Goal: Task Accomplishment & Management: Complete application form

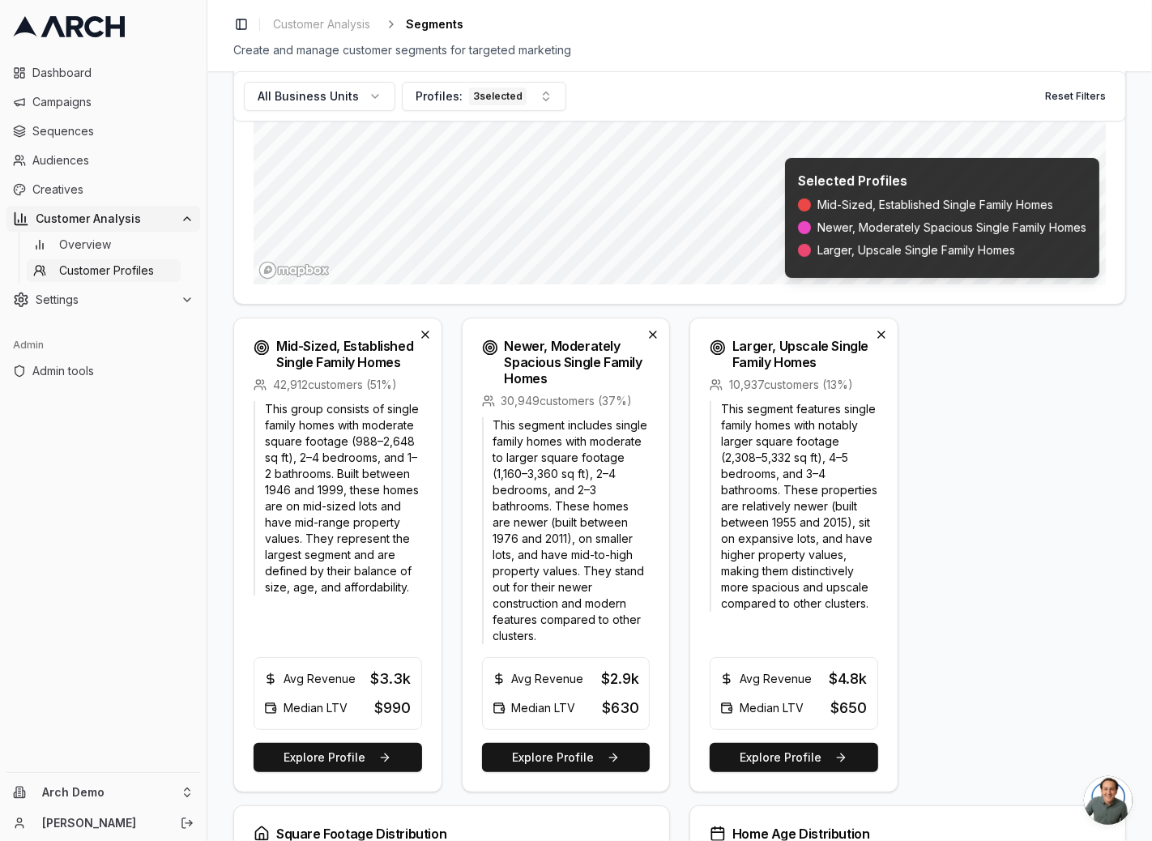
scroll to position [391, 0]
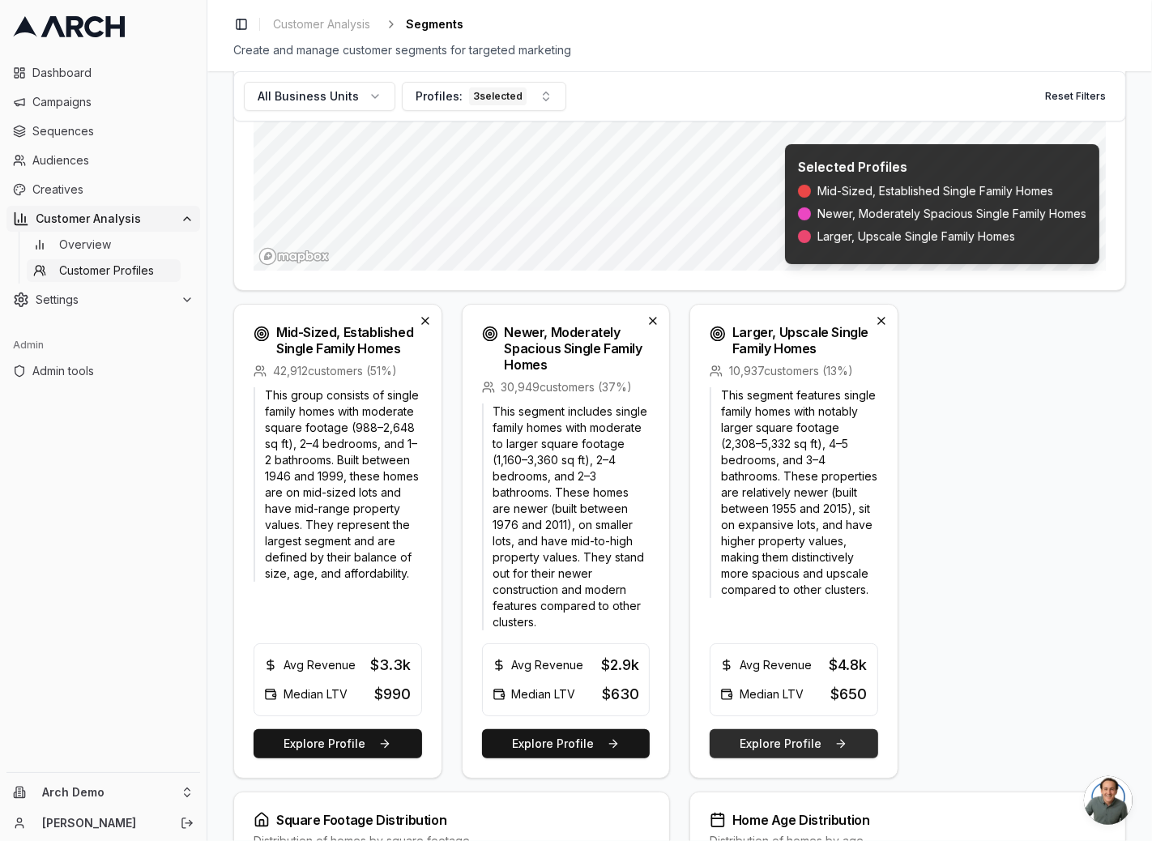
click at [755, 739] on button "Explore Profile" at bounding box center [794, 743] width 169 height 29
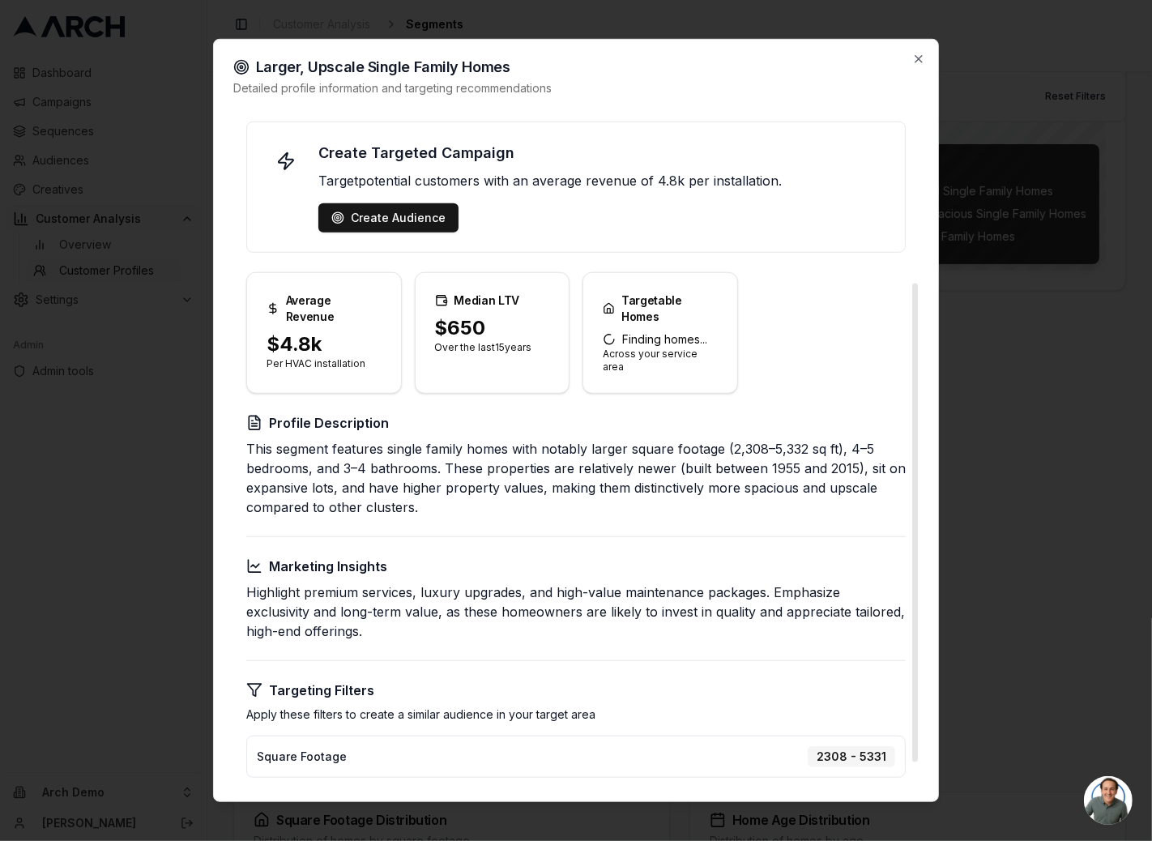
scroll to position [0, 0]
click at [403, 228] on button "Create Audience" at bounding box center [388, 218] width 140 height 29
